Goal: Task Accomplishment & Management: Use online tool/utility

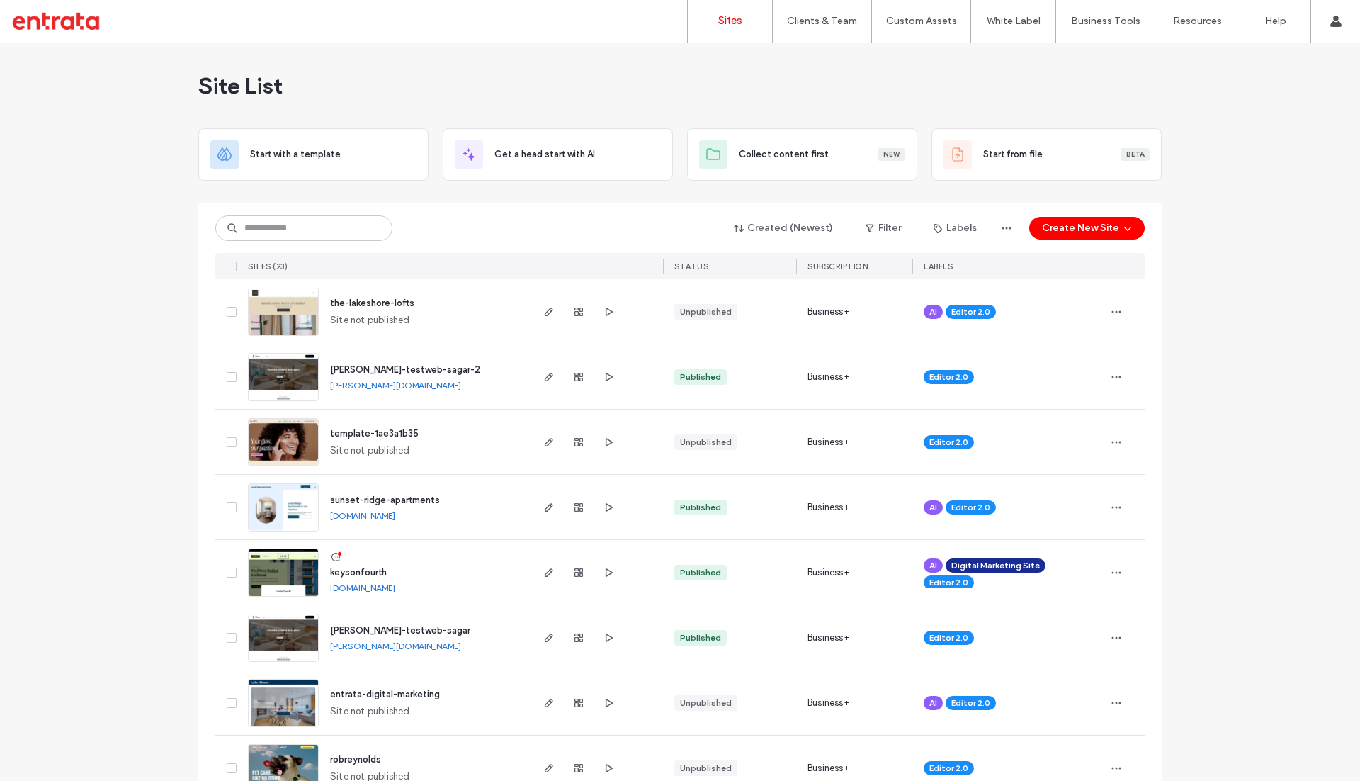
click at [371, 496] on span "sunset-ridge-apartments" at bounding box center [385, 500] width 110 height 11
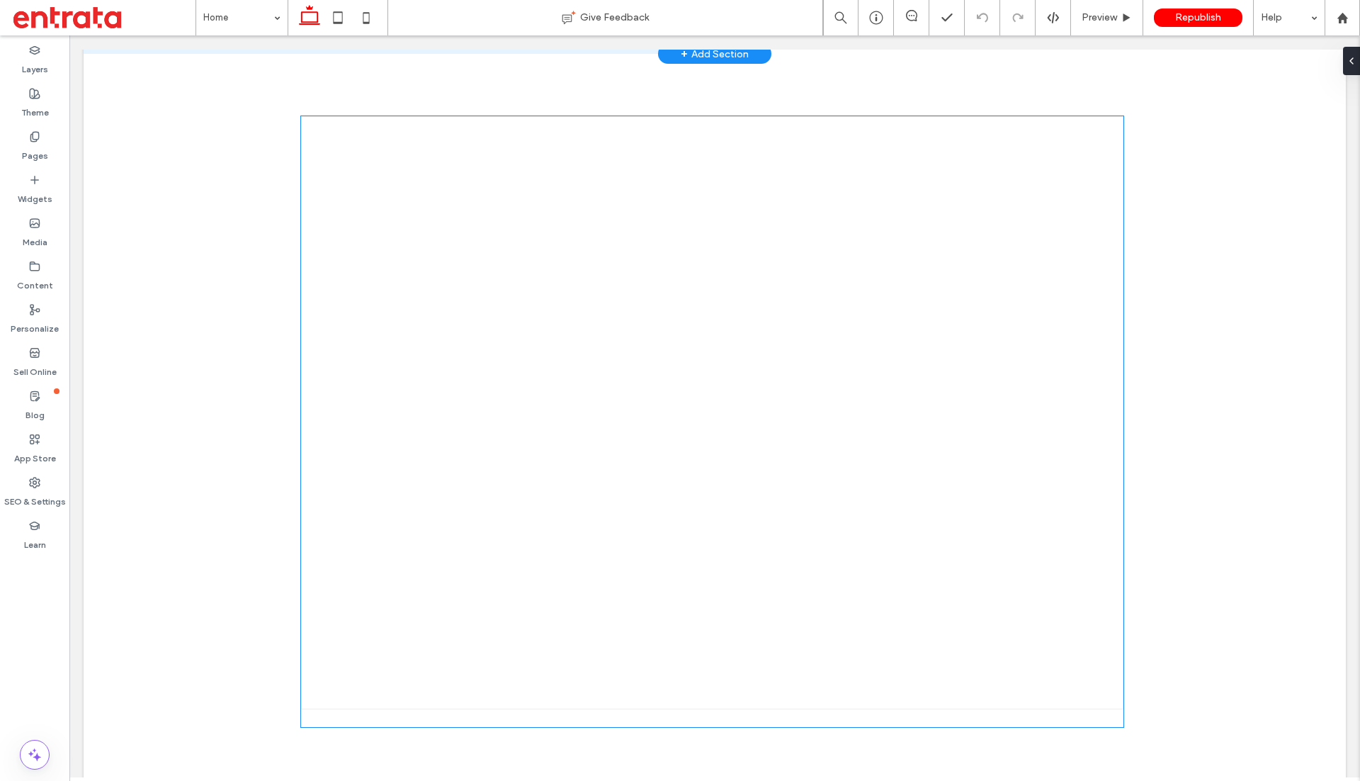
scroll to position [762, 0]
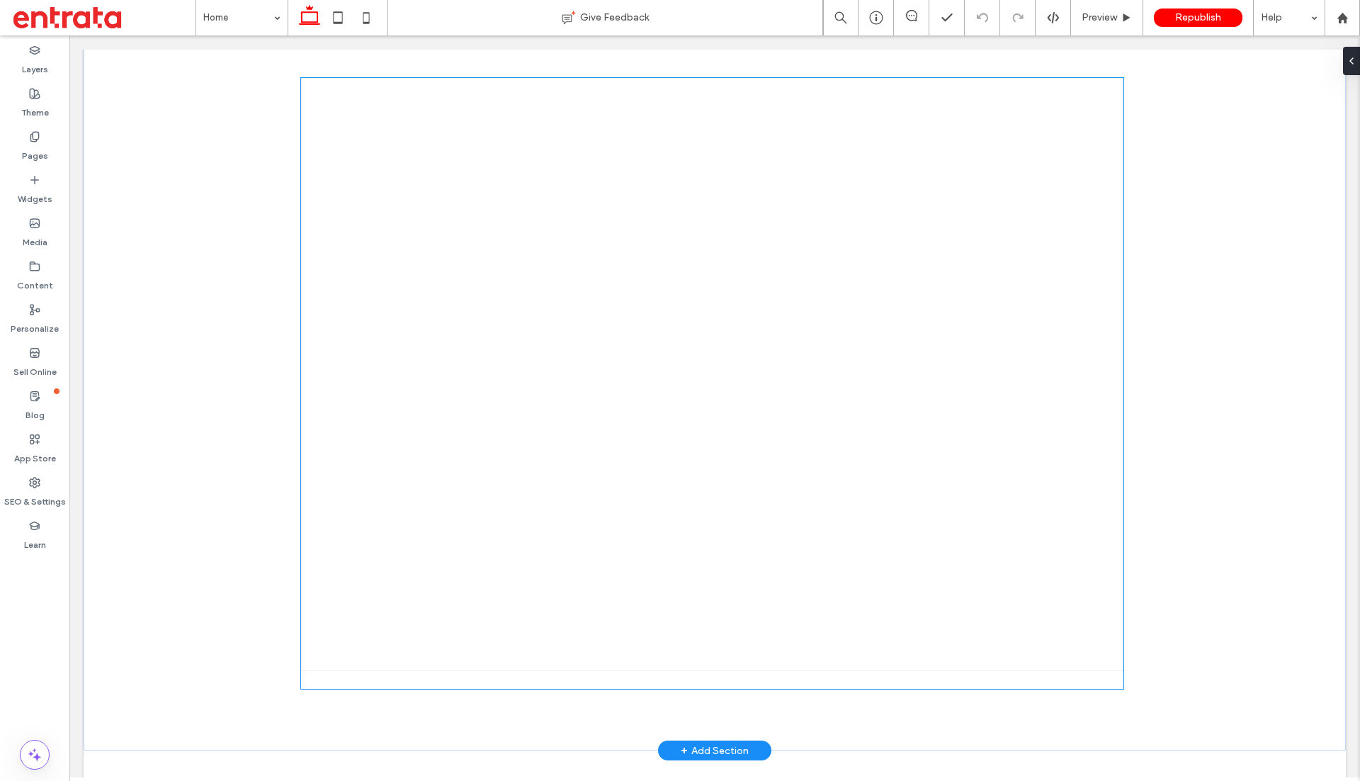
click at [391, 682] on div at bounding box center [712, 383] width 823 height 611
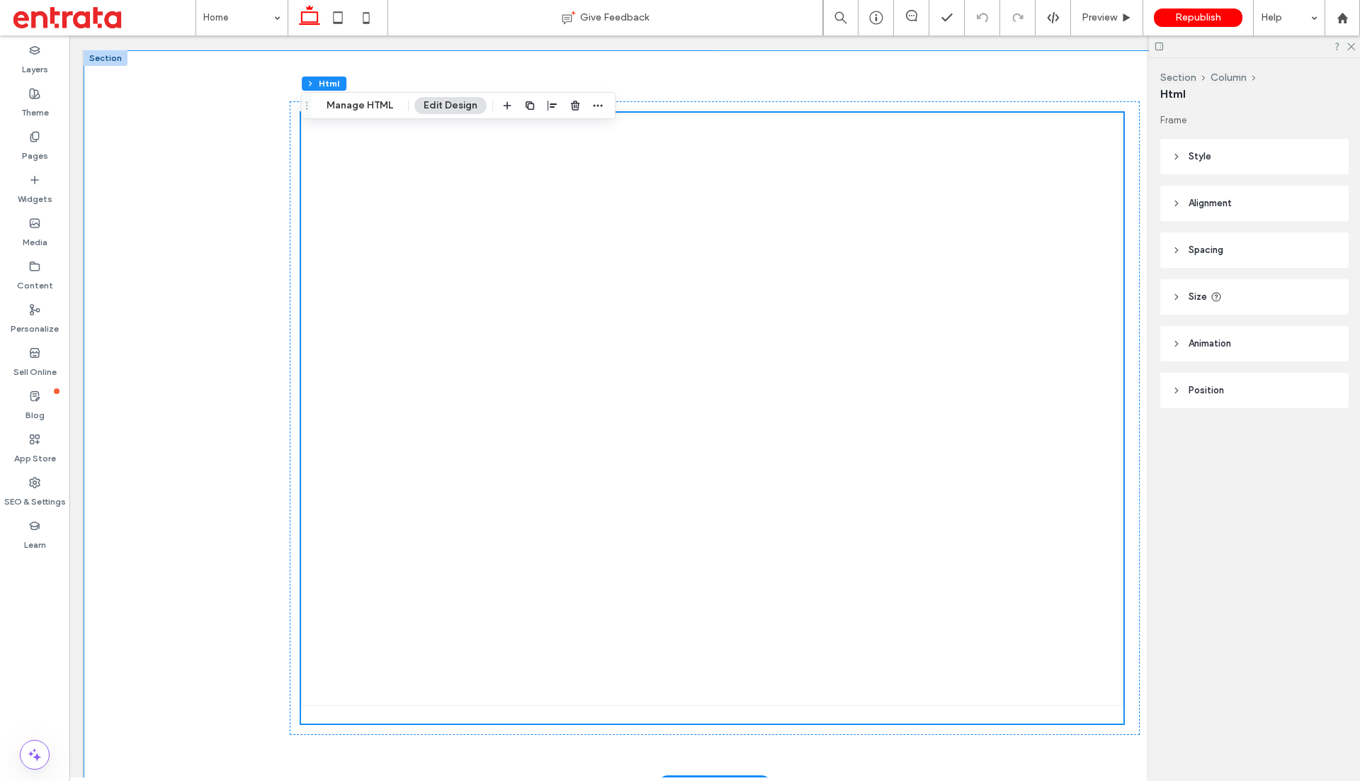
scroll to position [718, 0]
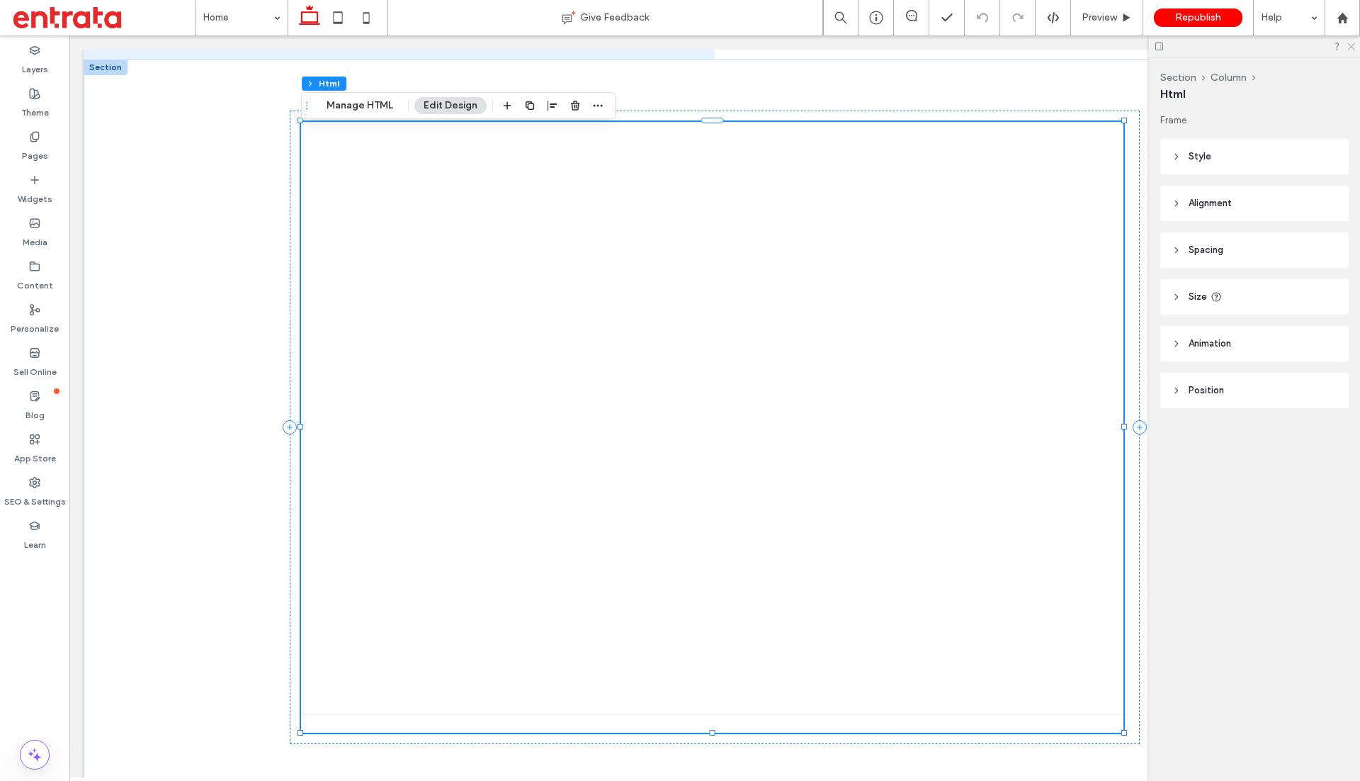
click at [1353, 43] on icon at bounding box center [1350, 45] width 9 height 9
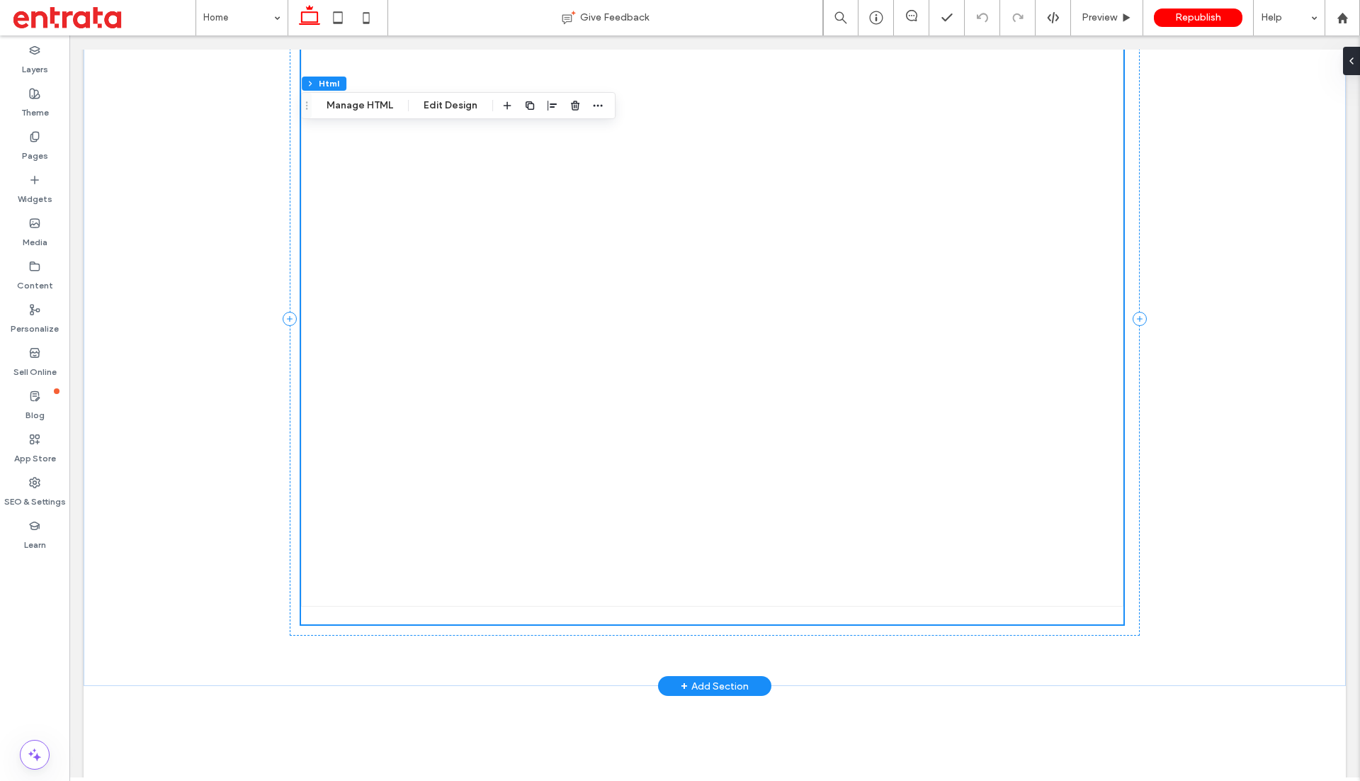
scroll to position [783, 0]
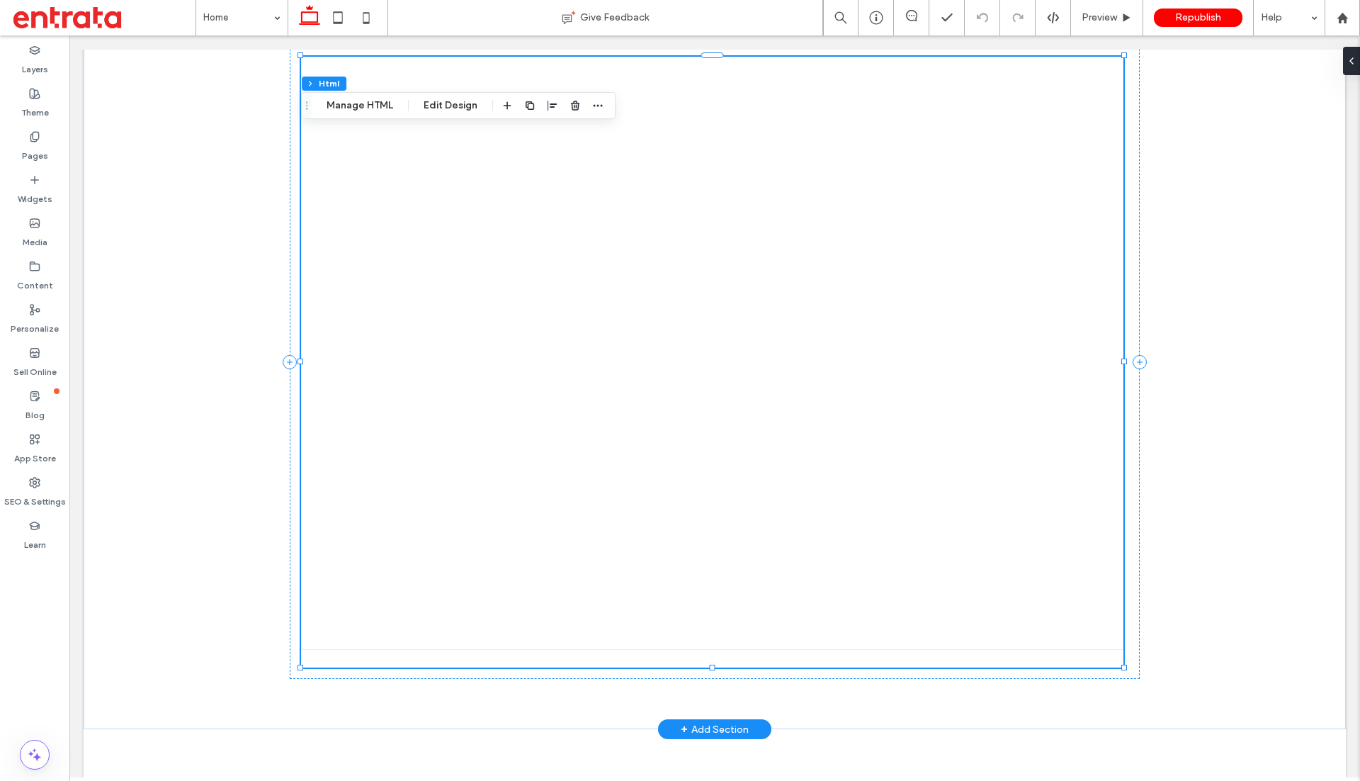
click at [327, 664] on div at bounding box center [712, 362] width 823 height 611
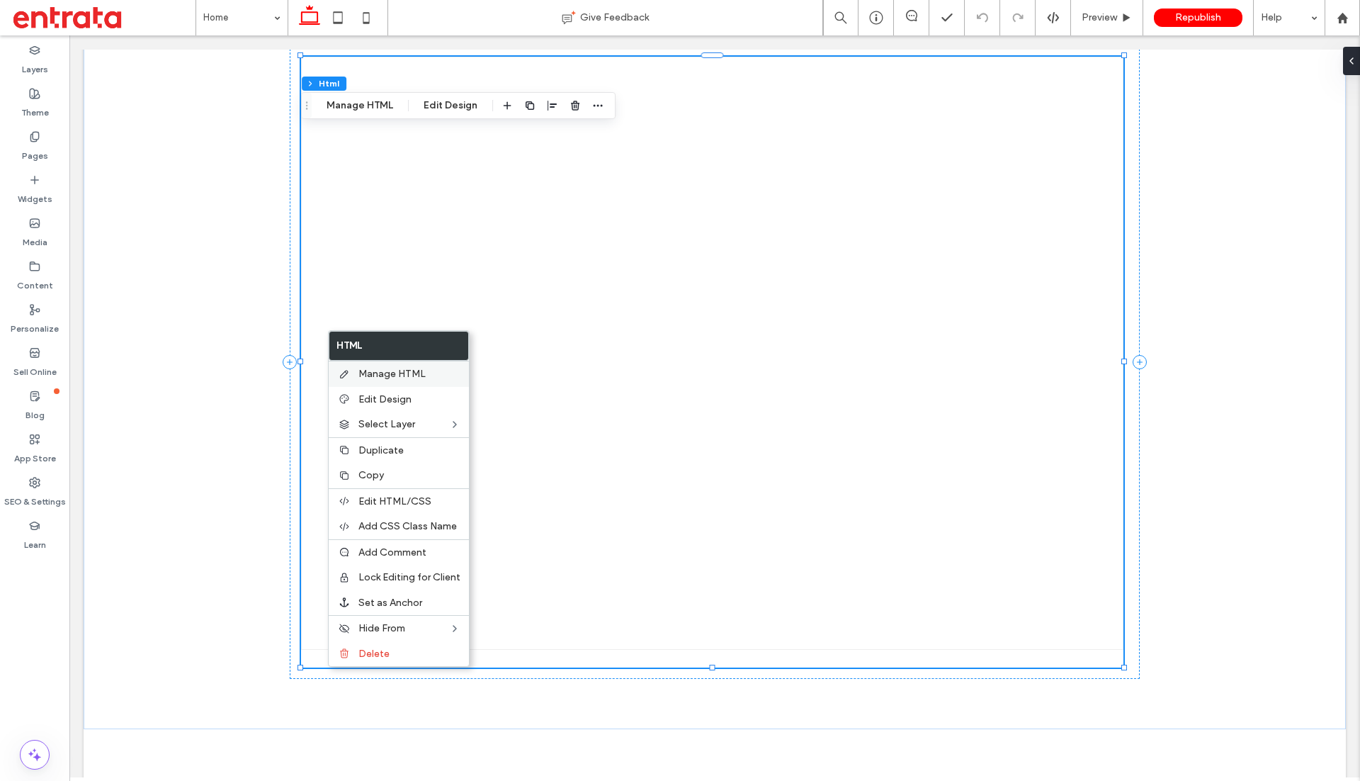
click at [393, 375] on span "Manage HTML" at bounding box center [391, 374] width 67 height 12
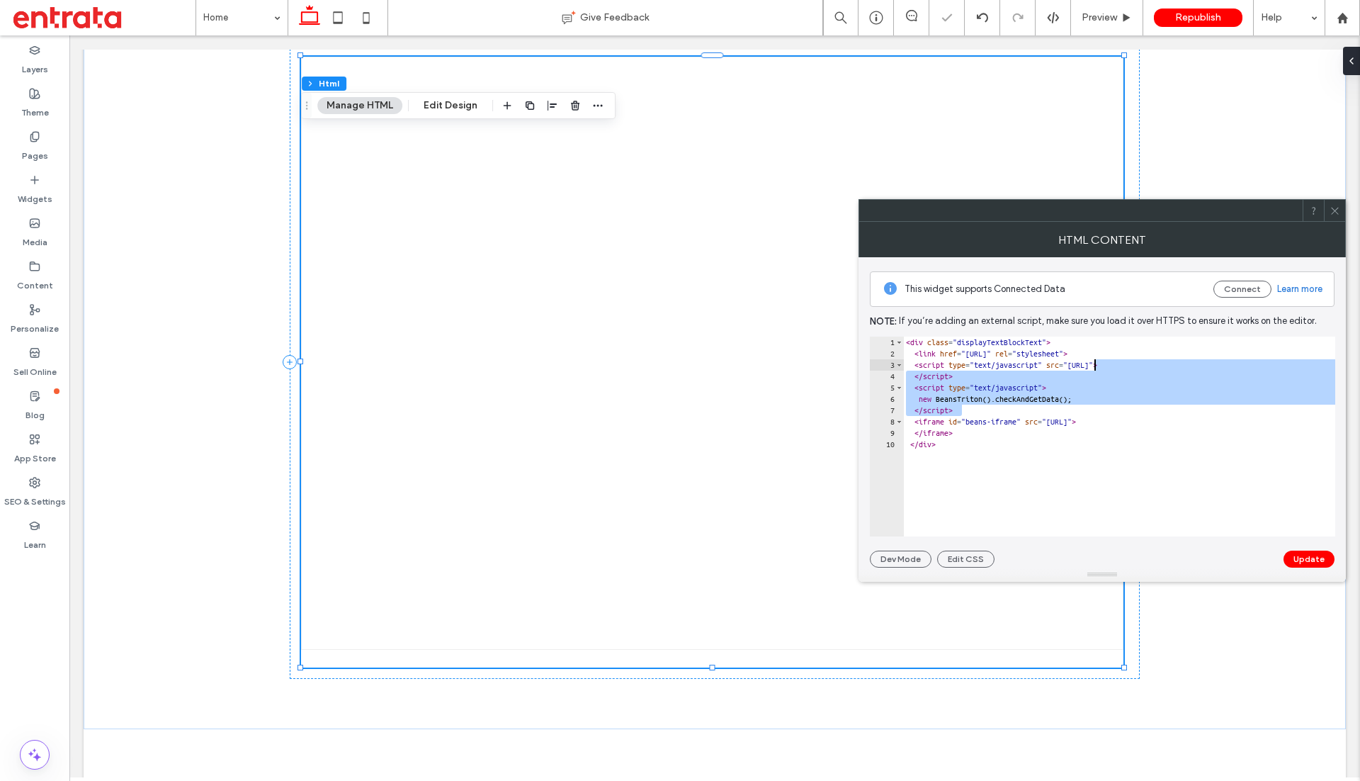
drag, startPoint x: 1097, startPoint y: 405, endPoint x: 1097, endPoint y: 363, distance: 42.5
click at [1097, 363] on div "< div class = "displayTextBlockText" > < link href = "[URL]" rel = "stylesheet"…" at bounding box center [1150, 449] width 495 height 224
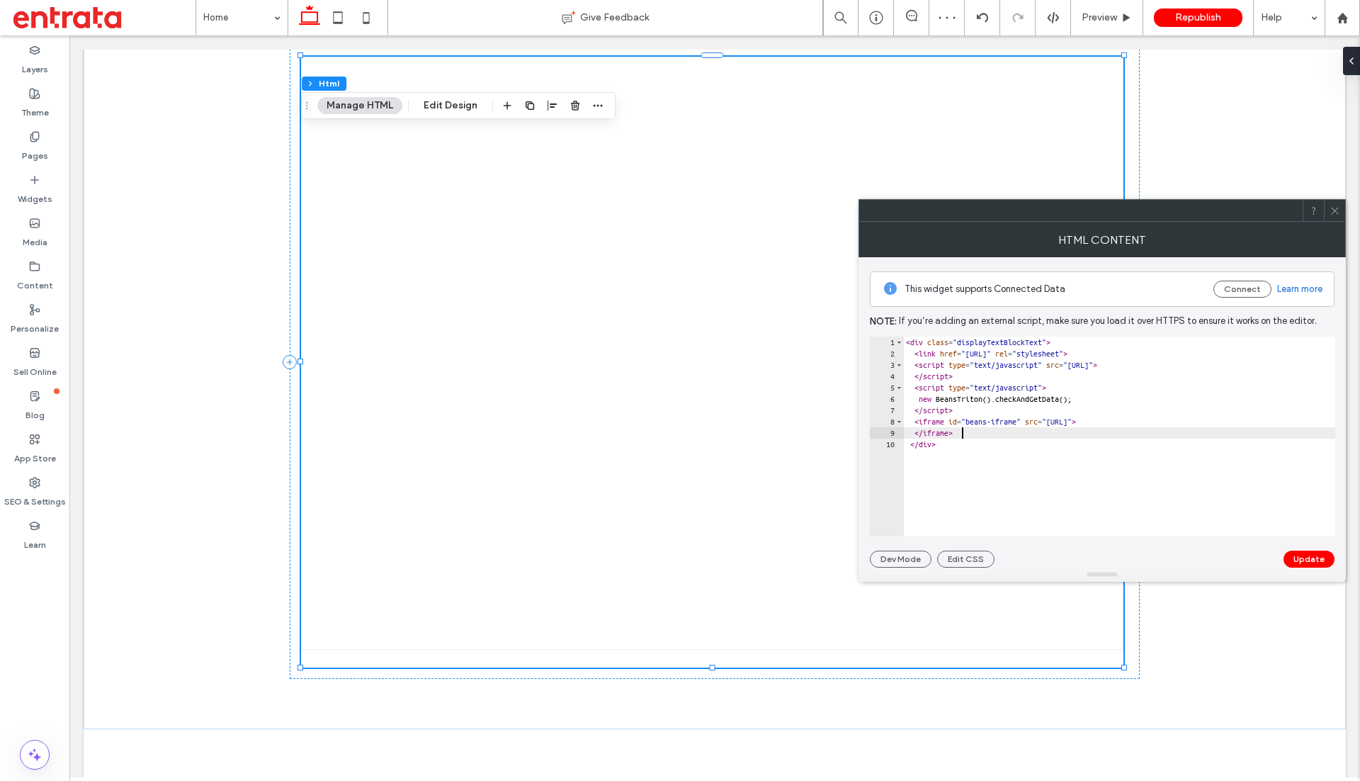
click at [1029, 429] on div "< div class = "displayTextBlockText" > < link href = "[URL]" rel = "stylesheet"…" at bounding box center [1150, 449] width 495 height 224
click at [1028, 442] on div "< div class = "displayTextBlockText" > < link href = "[URL]" rel = "stylesheet"…" at bounding box center [1150, 449] width 495 height 224
type textarea "******"
click at [912, 554] on button "Dev Mode" at bounding box center [901, 559] width 62 height 17
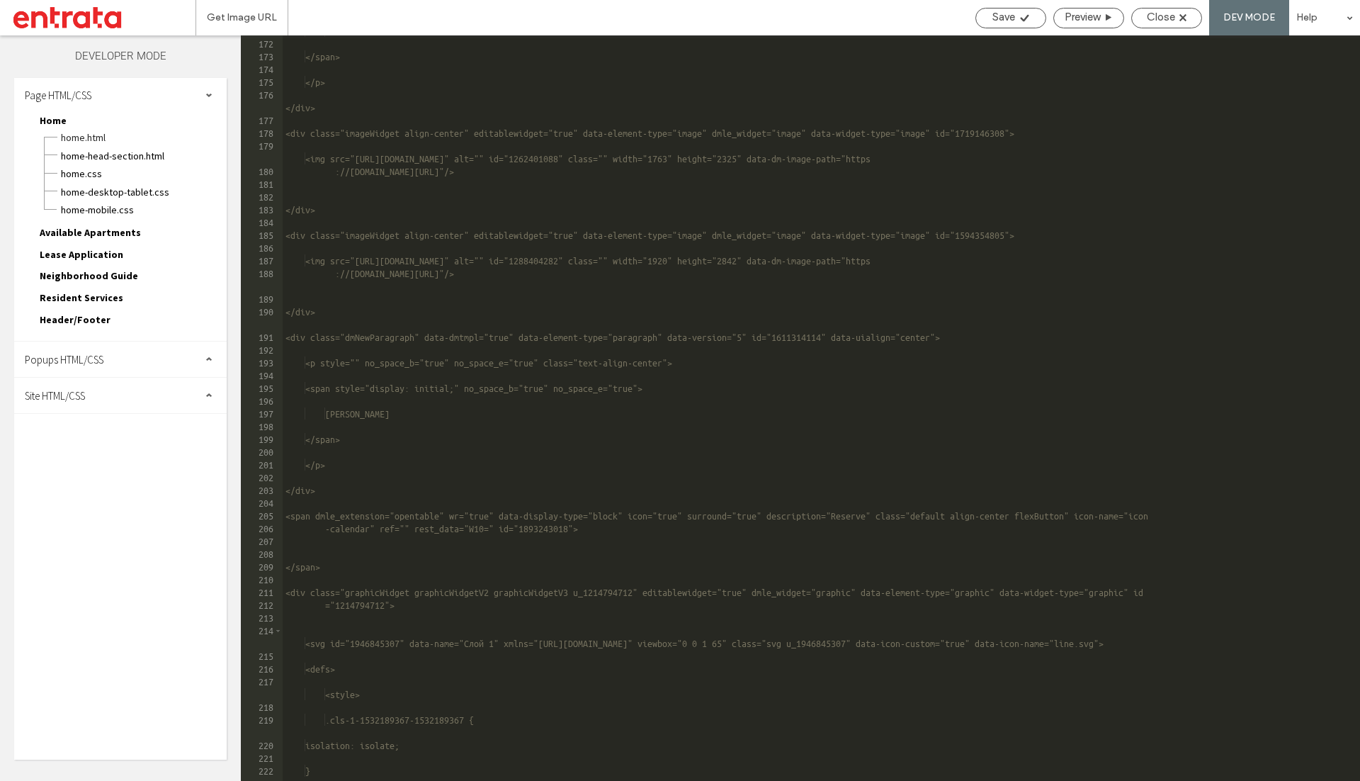
scroll to position [2170, 0]
